Goal: Check status: Check status

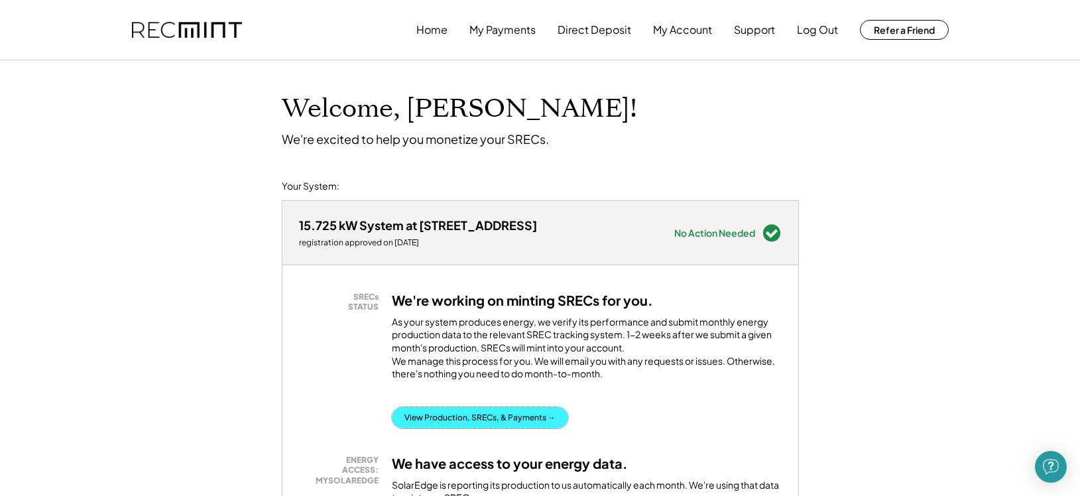
click at [473, 428] on button "View Production, SRECs, & Payments →" at bounding box center [480, 417] width 176 height 21
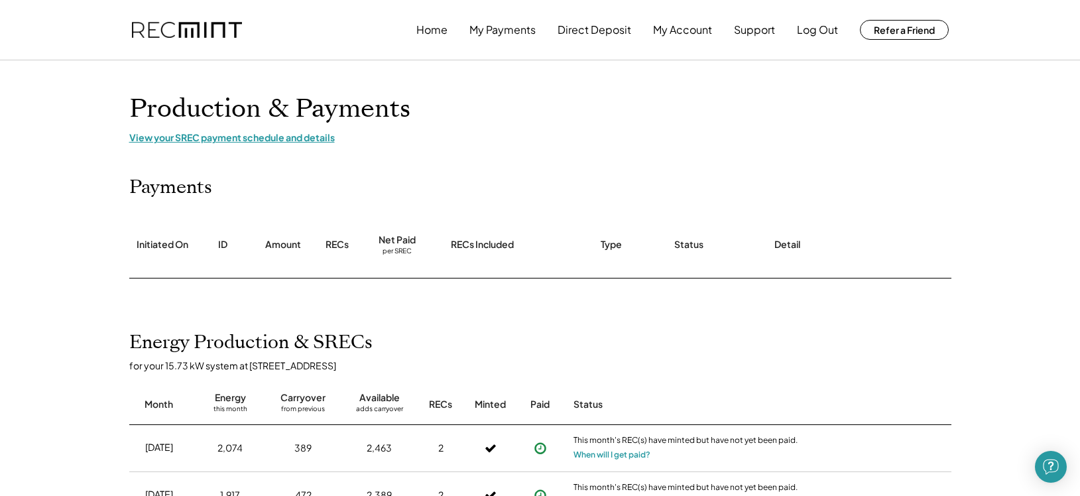
click at [217, 142] on div "View your SREC payment schedule and details" at bounding box center [540, 137] width 822 height 12
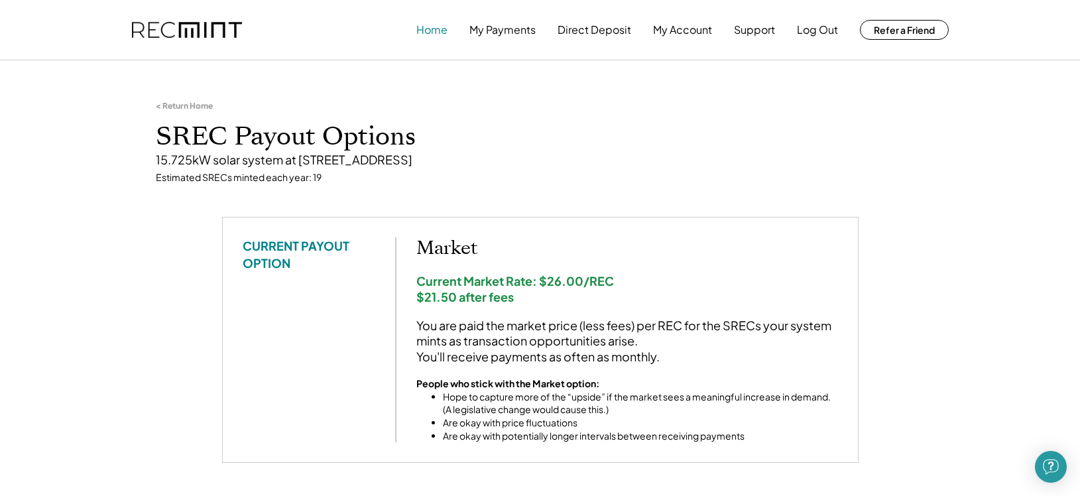
click at [432, 32] on button "Home" at bounding box center [431, 30] width 31 height 27
